Goal: Task Accomplishment & Management: Use online tool/utility

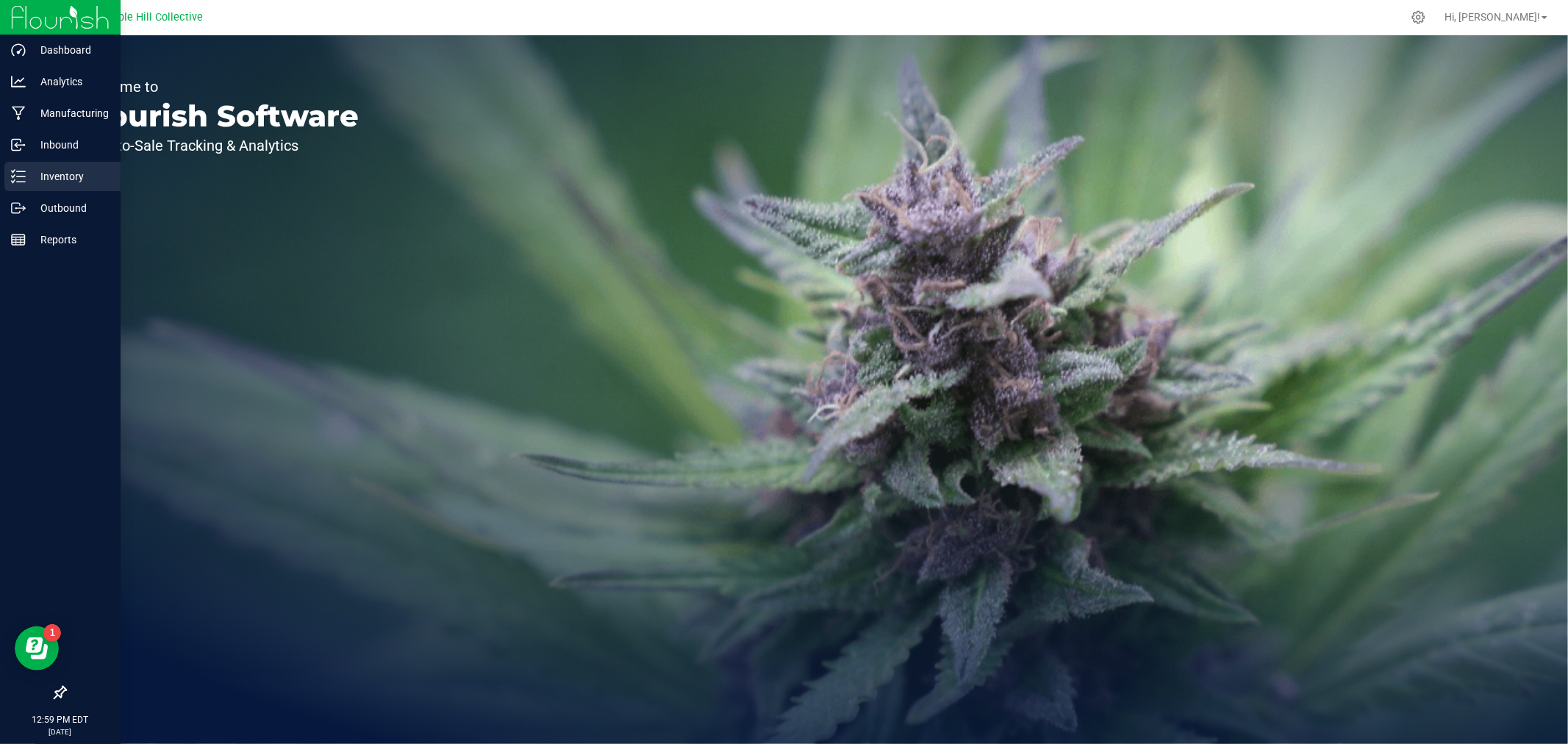
click at [31, 180] on p "Inventory" at bounding box center [70, 176] width 88 height 17
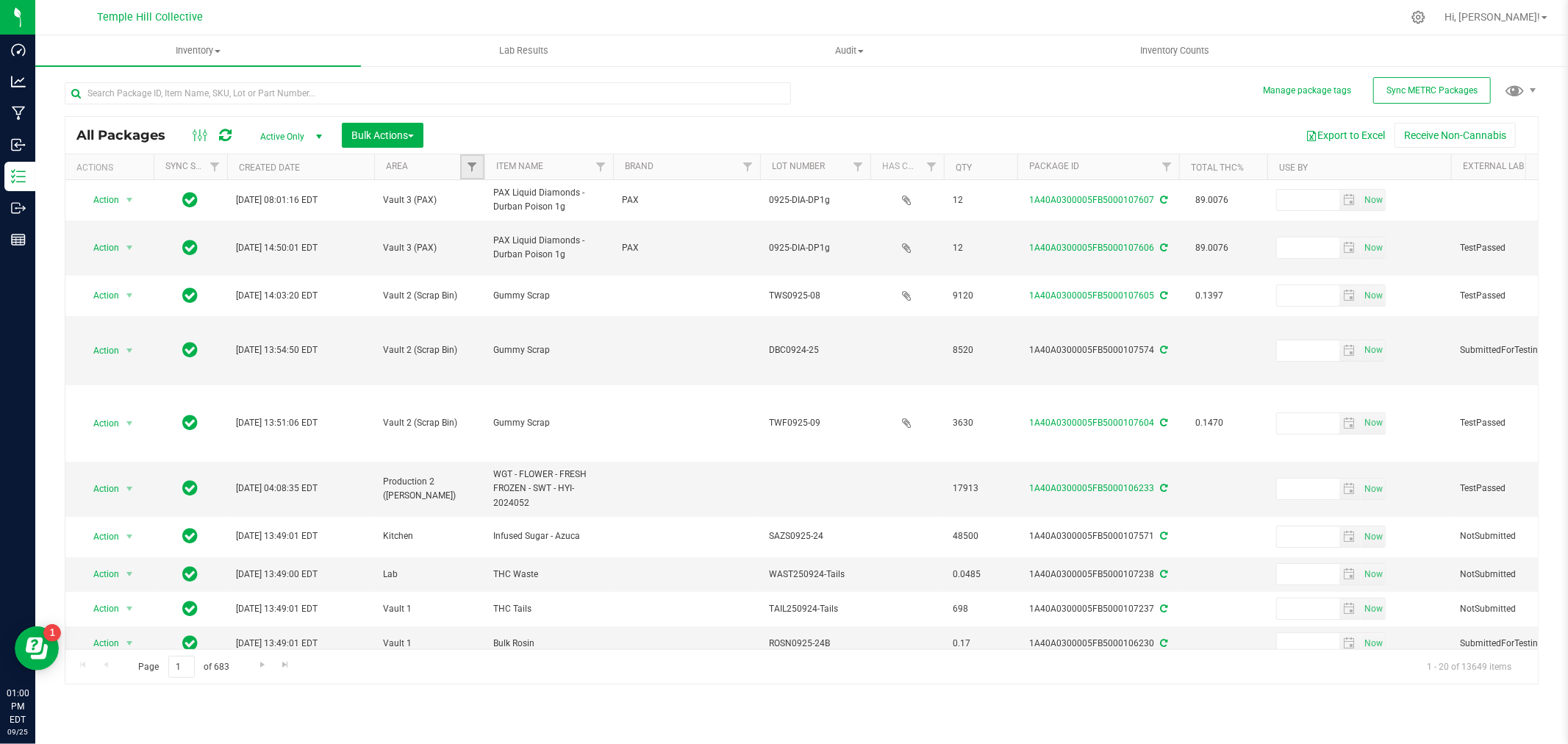
click at [478, 166] on link "Filter" at bounding box center [471, 166] width 24 height 25
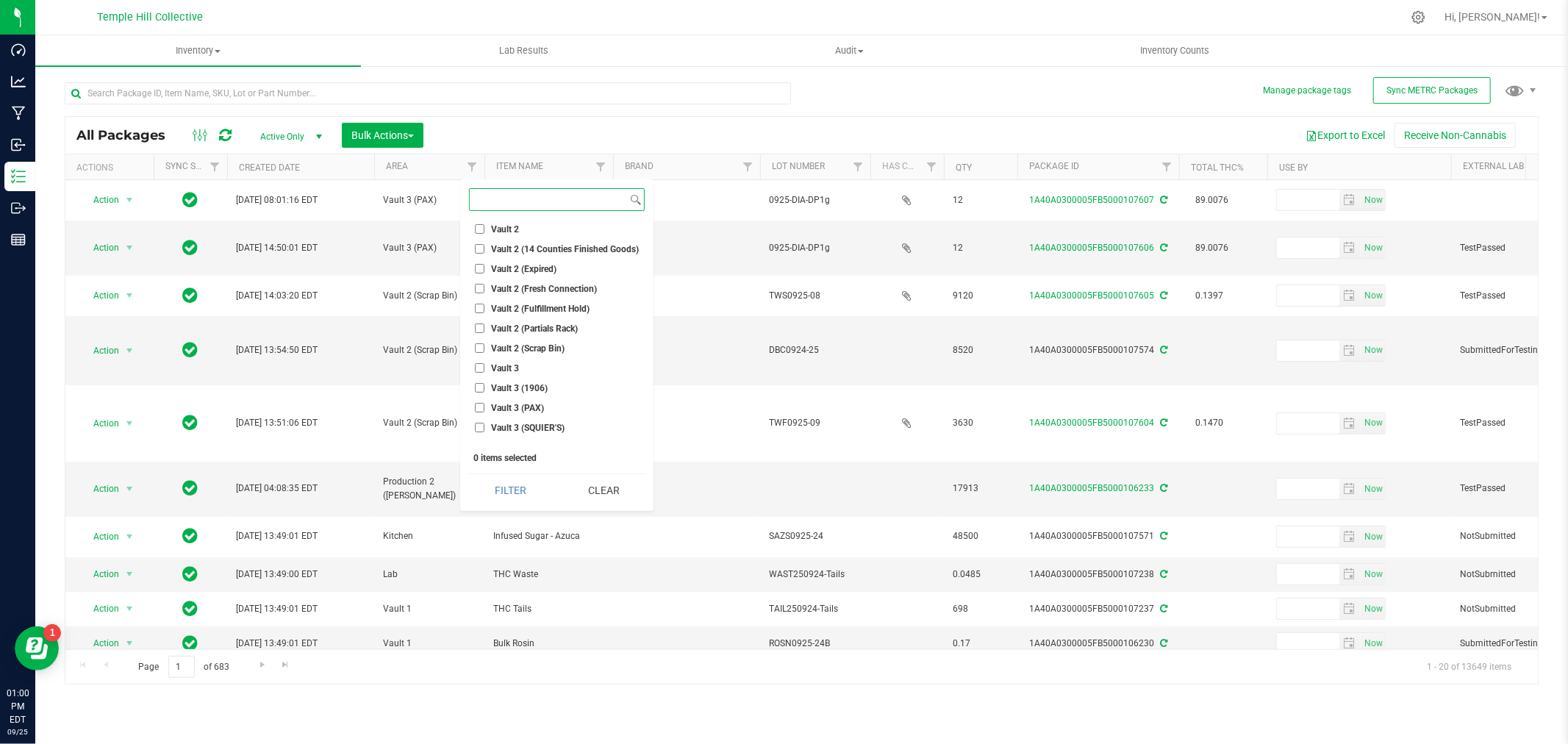
scroll to position [567, 0]
click at [536, 349] on li "Vault 3" at bounding box center [556, 357] width 176 height 15
click at [511, 415] on span "Vault 3 (SQUIER'S)" at bounding box center [527, 416] width 74 height 9
click at [485, 415] on input "Vault 3 (SQUIER'S)" at bounding box center [480, 416] width 10 height 10
checkbox input "true"
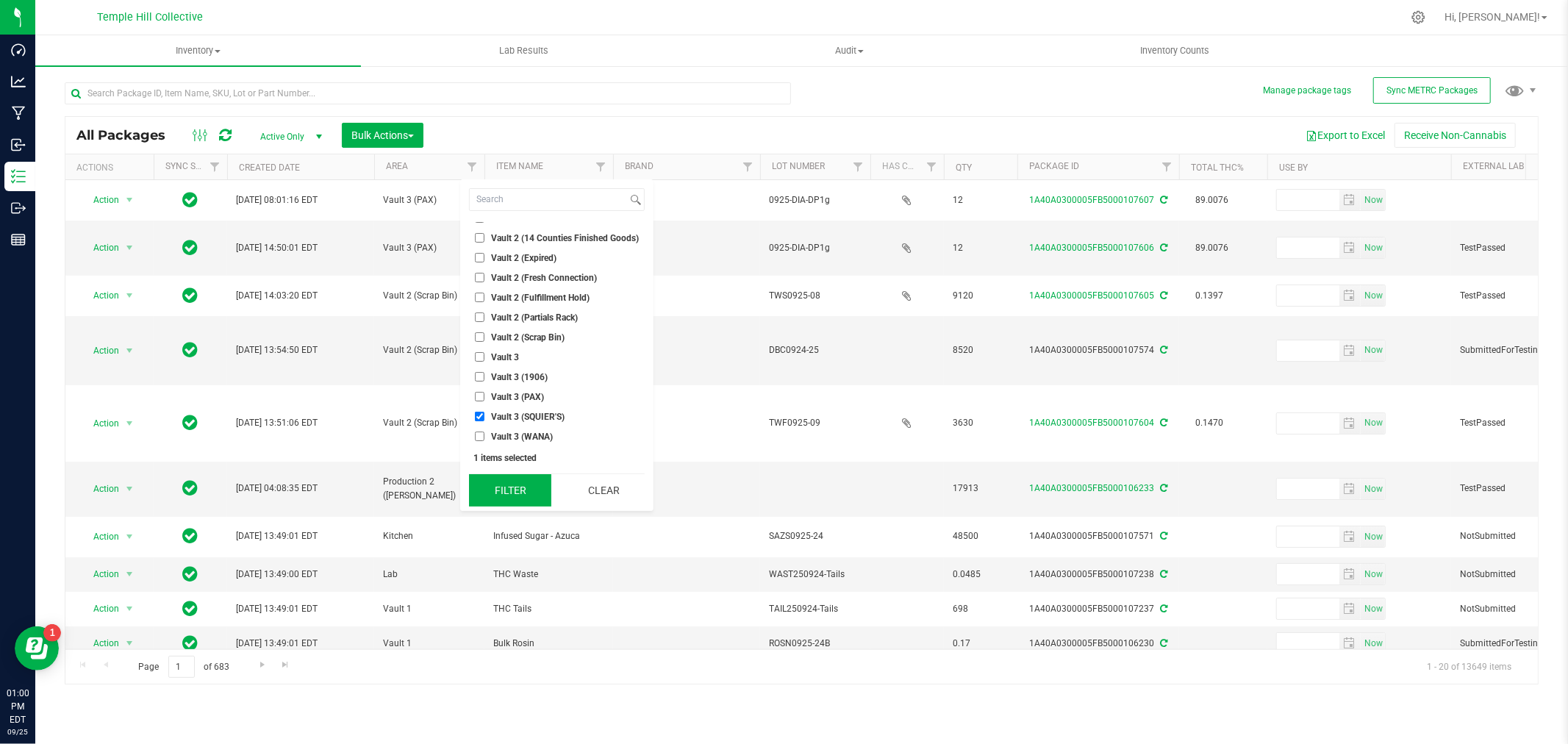
click at [506, 488] on button "Filter" at bounding box center [510, 491] width 82 height 33
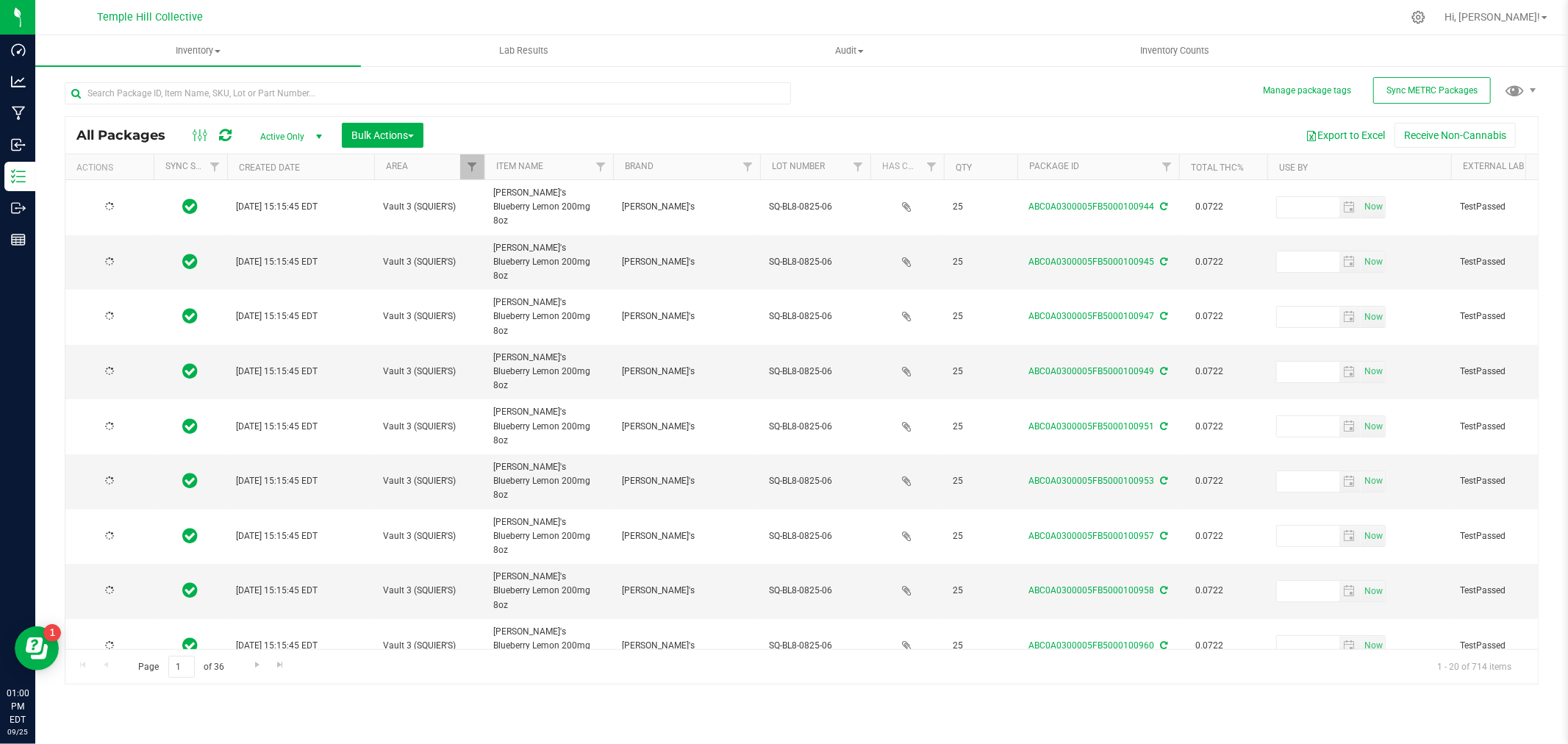
type input "[DATE]"
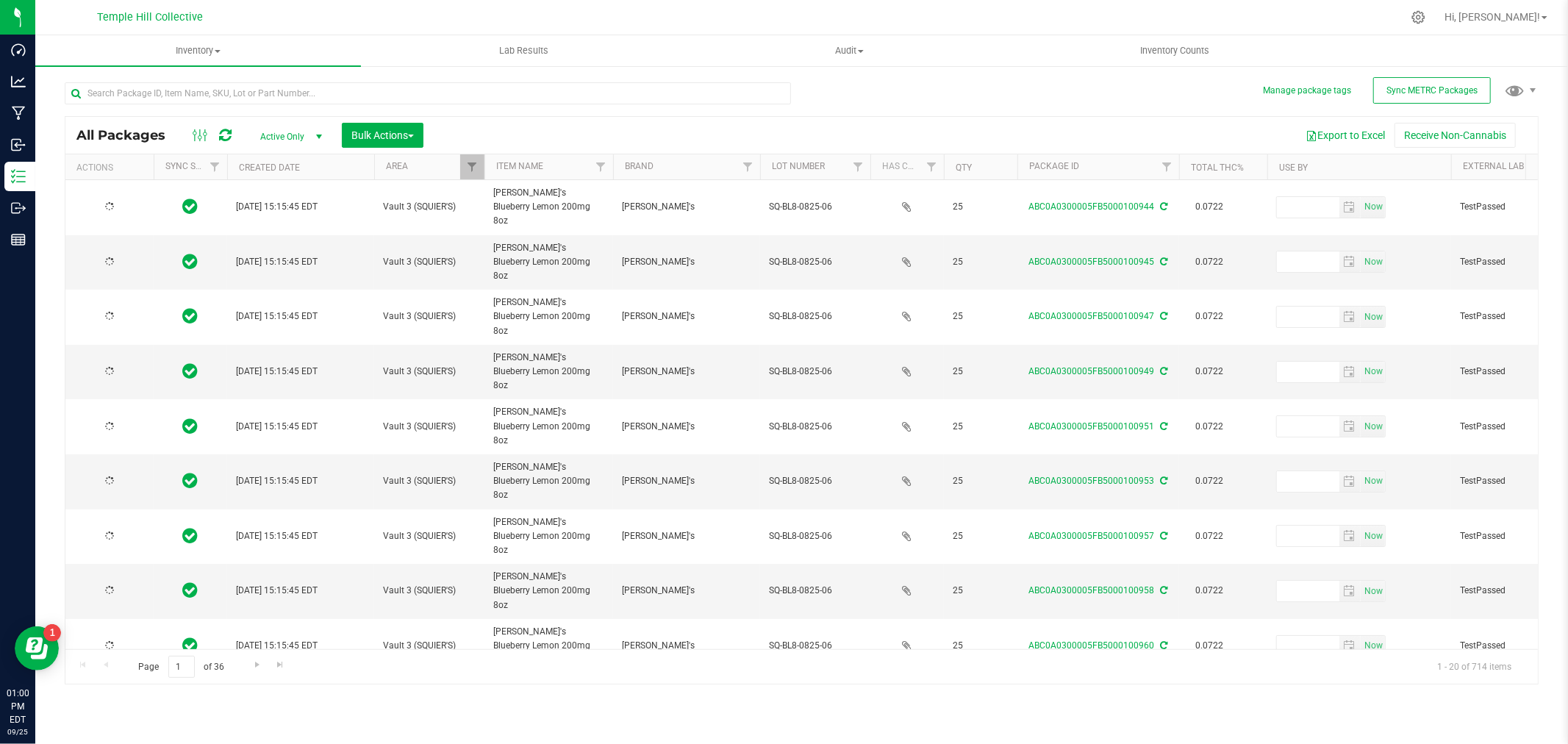
type input "[DATE]"
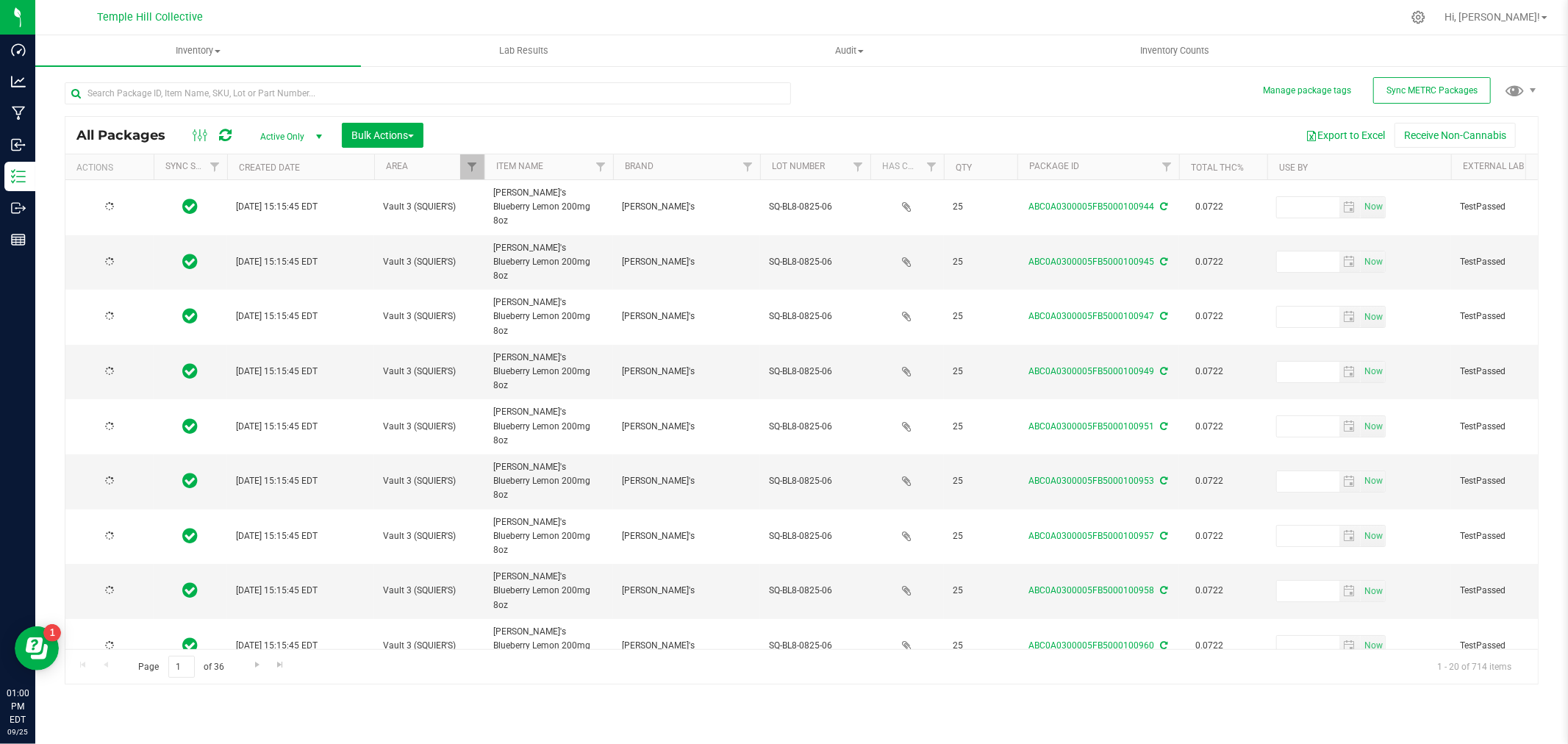
type input "[DATE]"
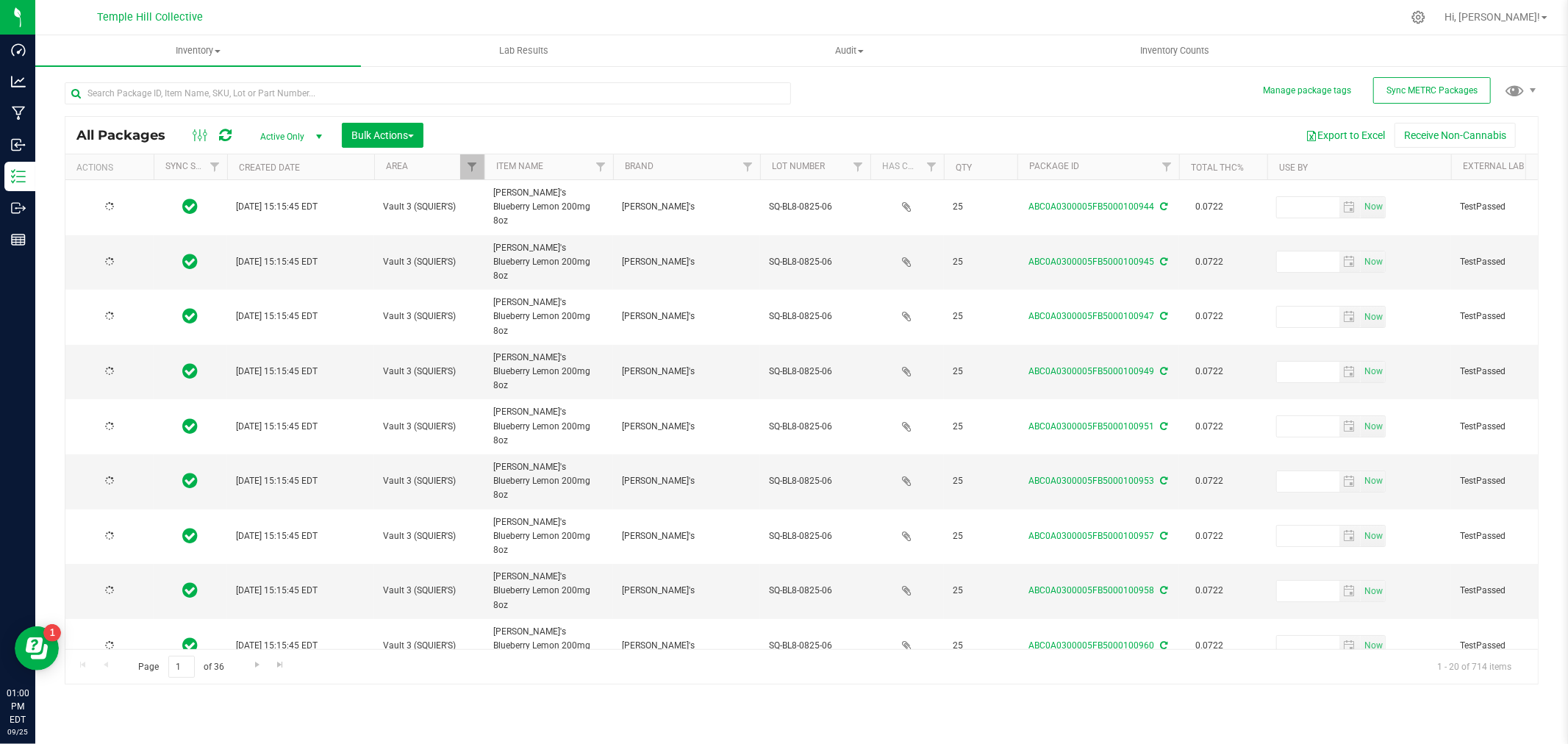
type input "[DATE]"
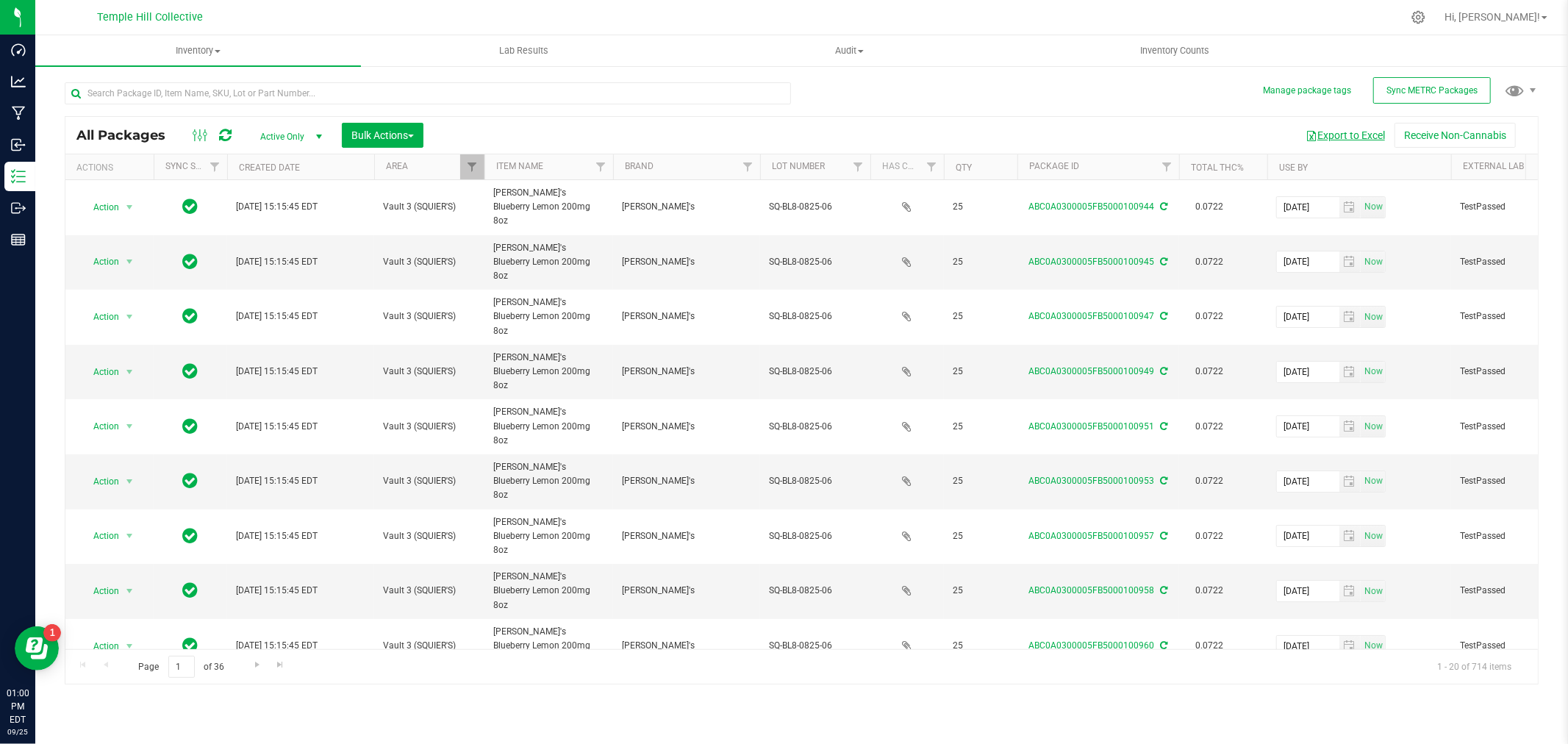
click at [1352, 139] on button "Export to Excel" at bounding box center [1344, 135] width 98 height 25
